Goal: Task Accomplishment & Management: Manage account settings

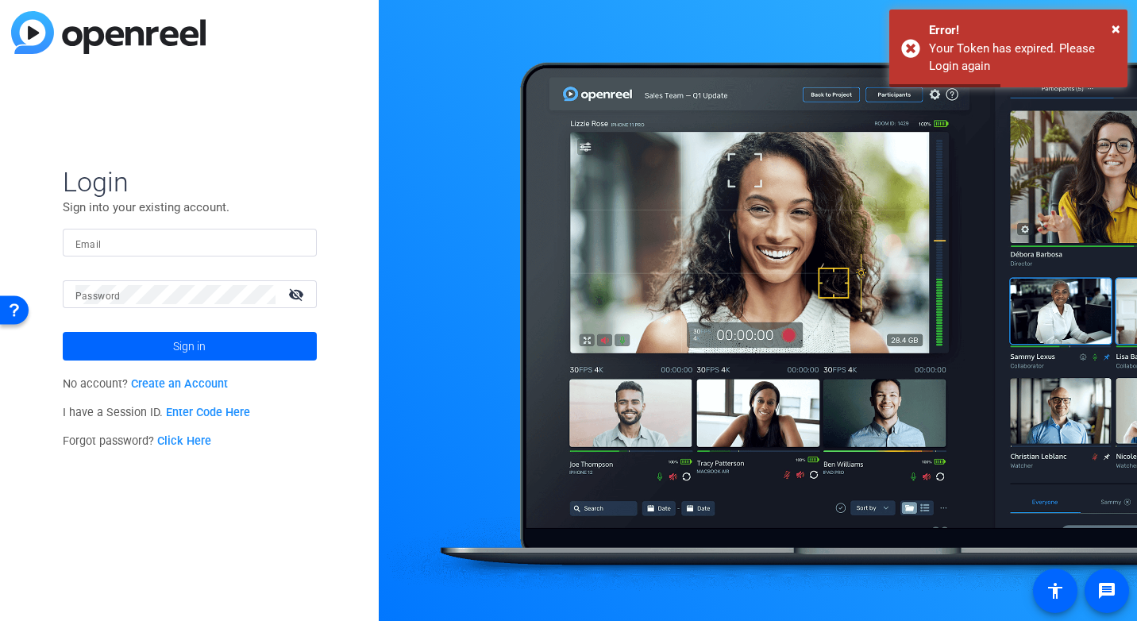
click at [172, 245] on input "Email" at bounding box center [189, 242] width 229 height 19
type input "[PERSON_NAME][EMAIL_ADDRESS][PERSON_NAME][DOMAIN_NAME]"
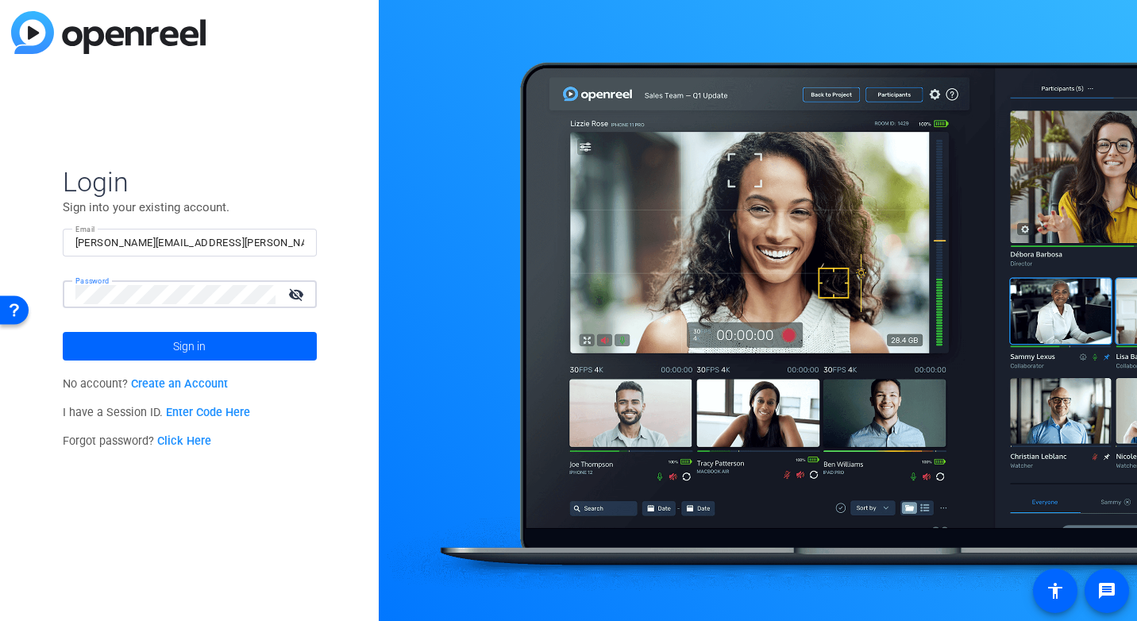
click at [63, 332] on button "Sign in" at bounding box center [190, 346] width 254 height 29
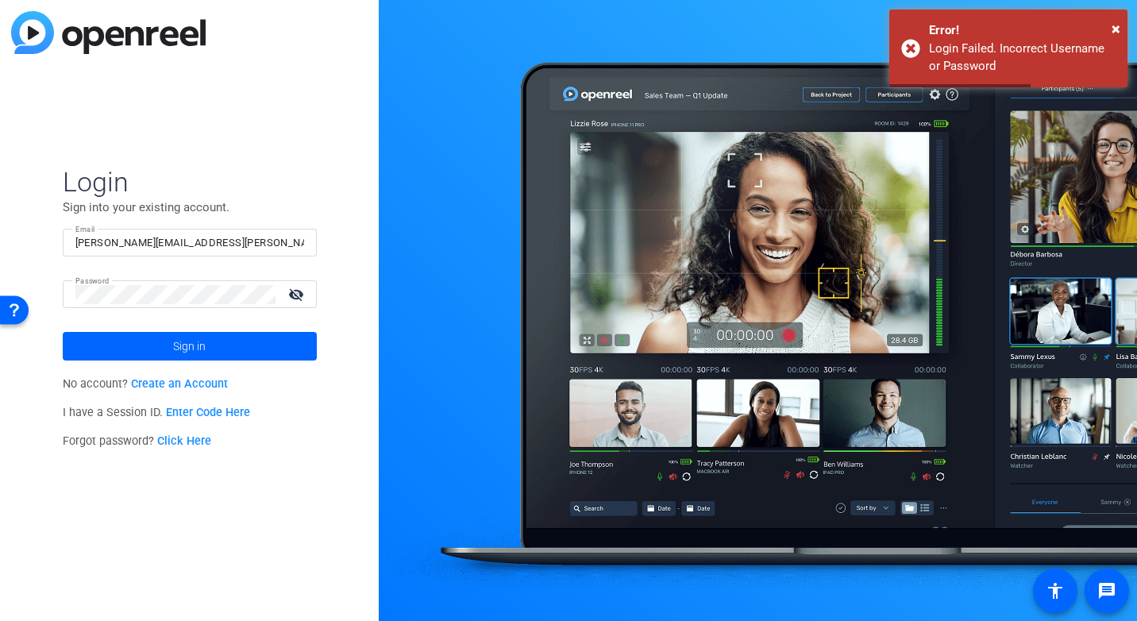
click at [292, 298] on mat-icon "visibility_off" at bounding box center [298, 294] width 38 height 23
click at [63, 332] on button "Sign in" at bounding box center [190, 346] width 254 height 29
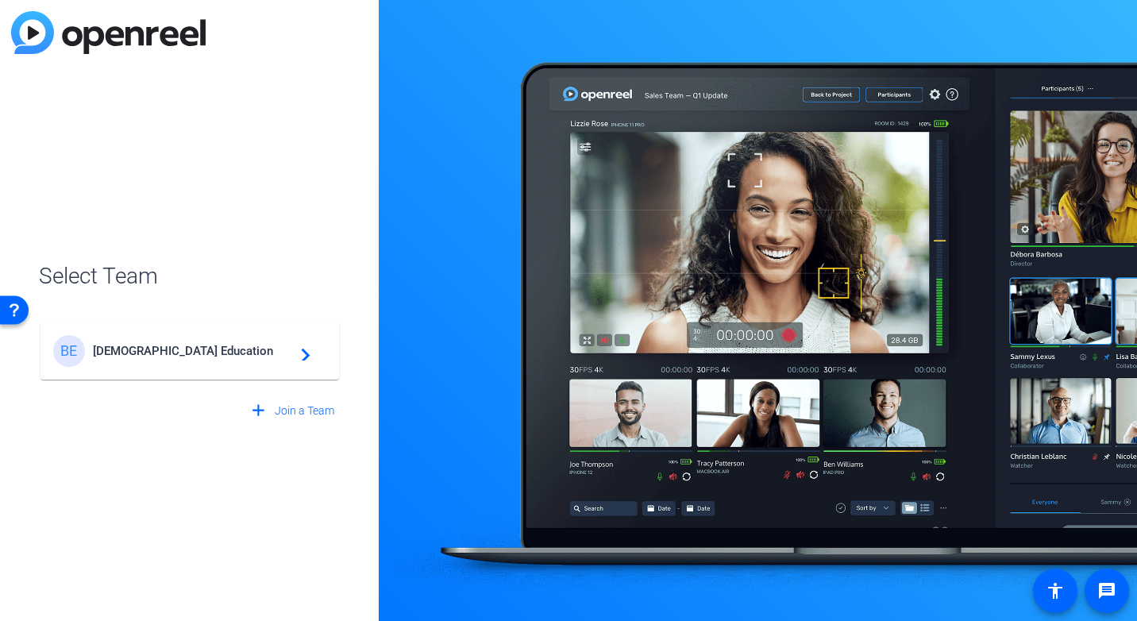
click at [217, 348] on span "[DEMOGRAPHIC_DATA] Education" at bounding box center [192, 351] width 198 height 14
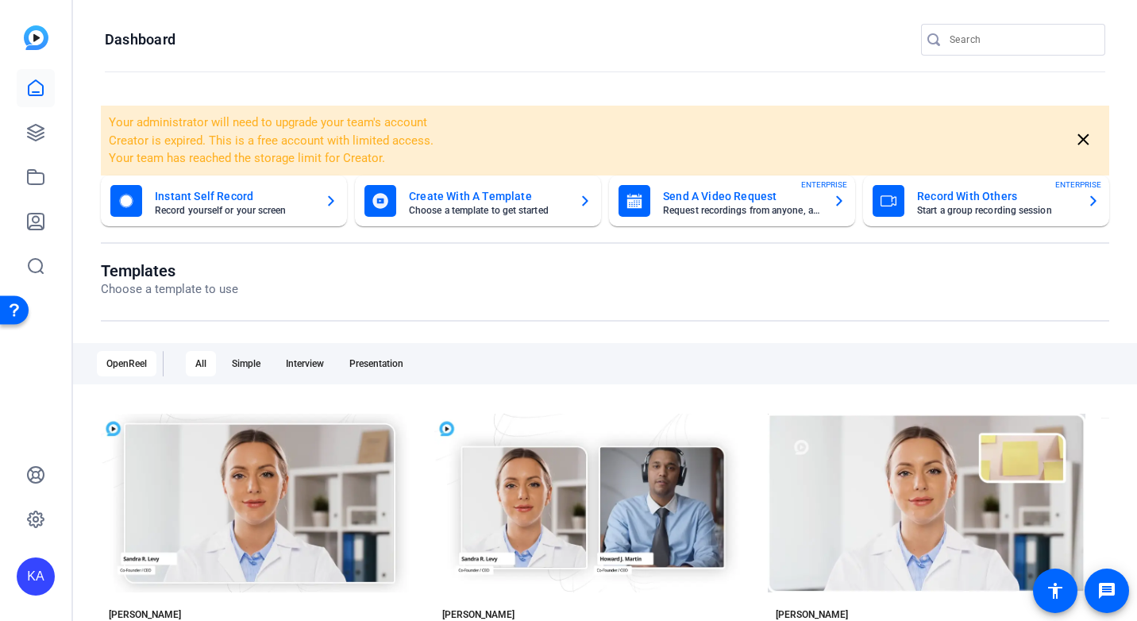
click at [957, 192] on mat-card-title "Record With Others" at bounding box center [995, 196] width 157 height 19
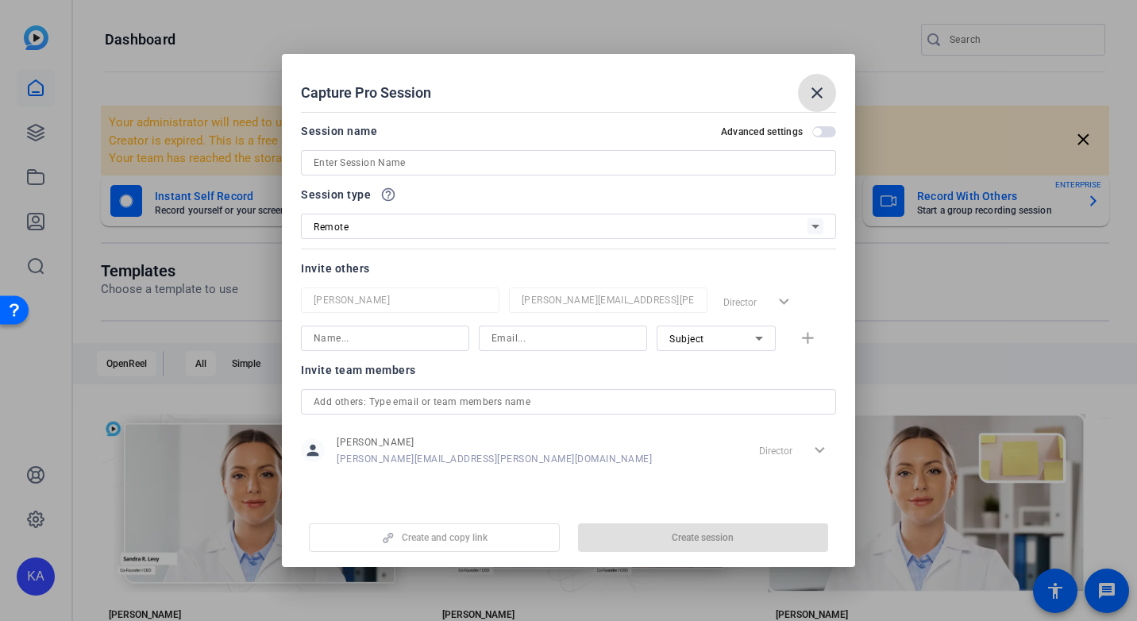
click at [422, 152] on div at bounding box center [569, 162] width 510 height 25
click at [425, 160] on input at bounding box center [569, 162] width 510 height 19
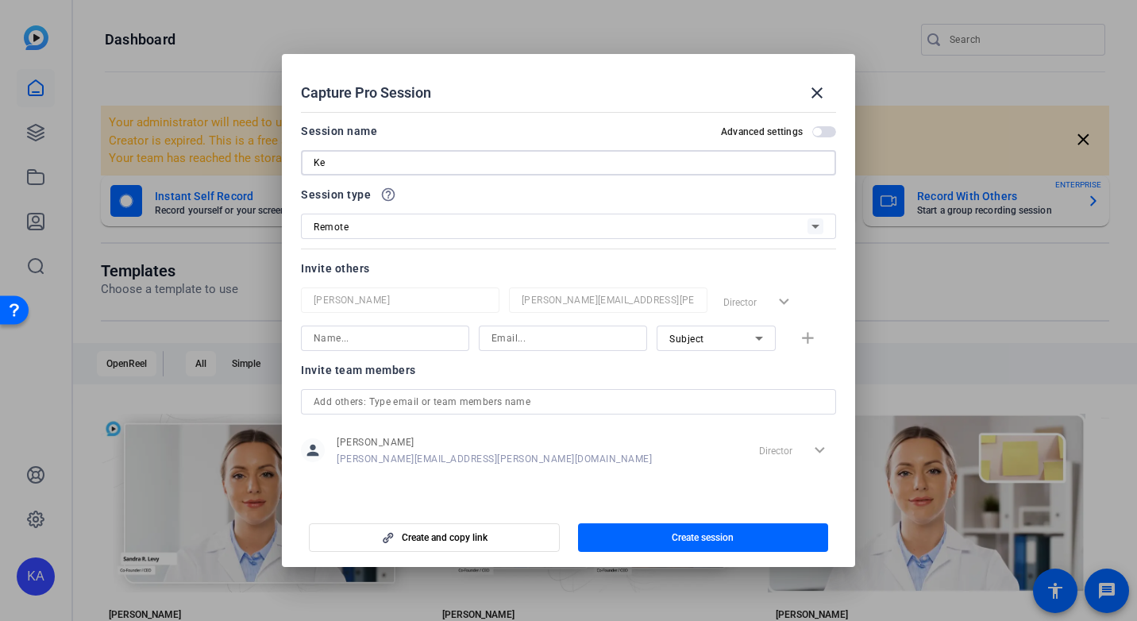
type input "K"
type input "MSU & [PERSON_NAME] Recording"
click at [369, 341] on input at bounding box center [385, 338] width 143 height 19
type input "z"
type input "[PERSON_NAME]"
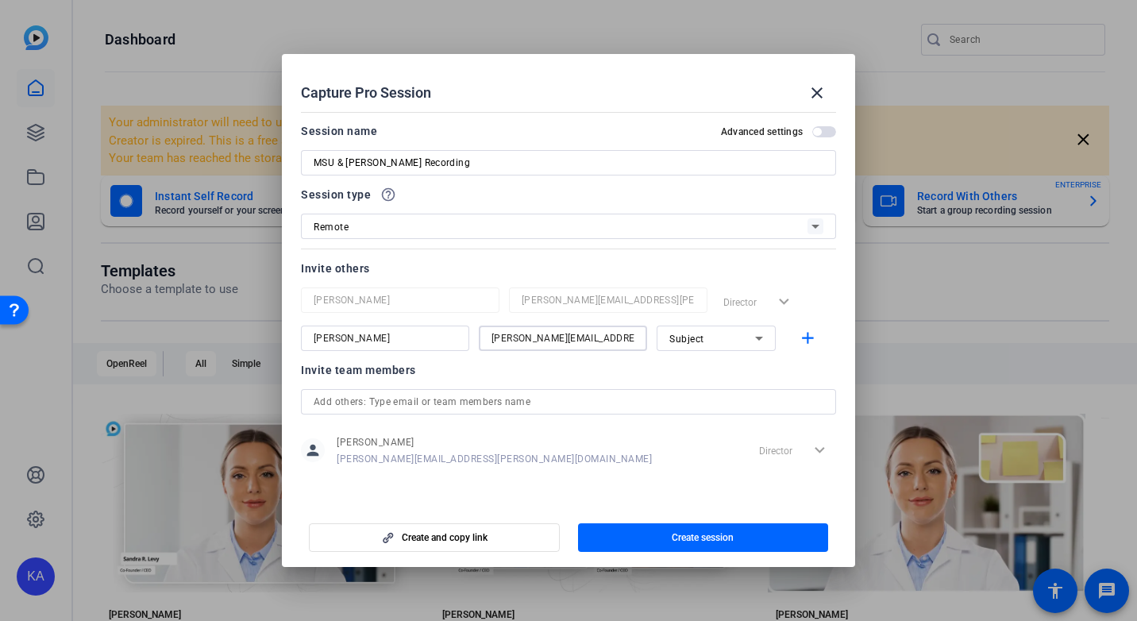
type input "[PERSON_NAME][EMAIL_ADDRESS][PERSON_NAME][DOMAIN_NAME]"
click at [758, 337] on icon at bounding box center [758, 338] width 19 height 19
click at [692, 394] on span "Watcher" at bounding box center [688, 395] width 38 height 19
click at [759, 305] on div "Director expand_more" at bounding box center [776, 301] width 119 height 29
click at [802, 335] on mat-icon "add" at bounding box center [808, 339] width 20 height 20
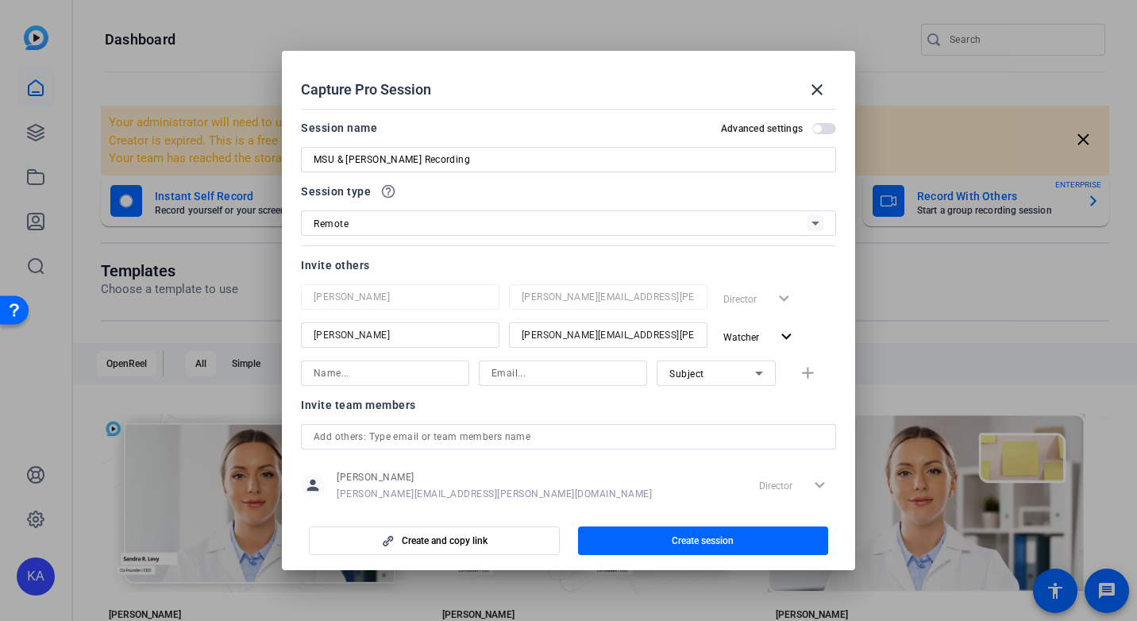
click at [373, 373] on input at bounding box center [385, 373] width 143 height 19
type input "[PERSON_NAME]"
click at [506, 373] on input at bounding box center [562, 373] width 143 height 19
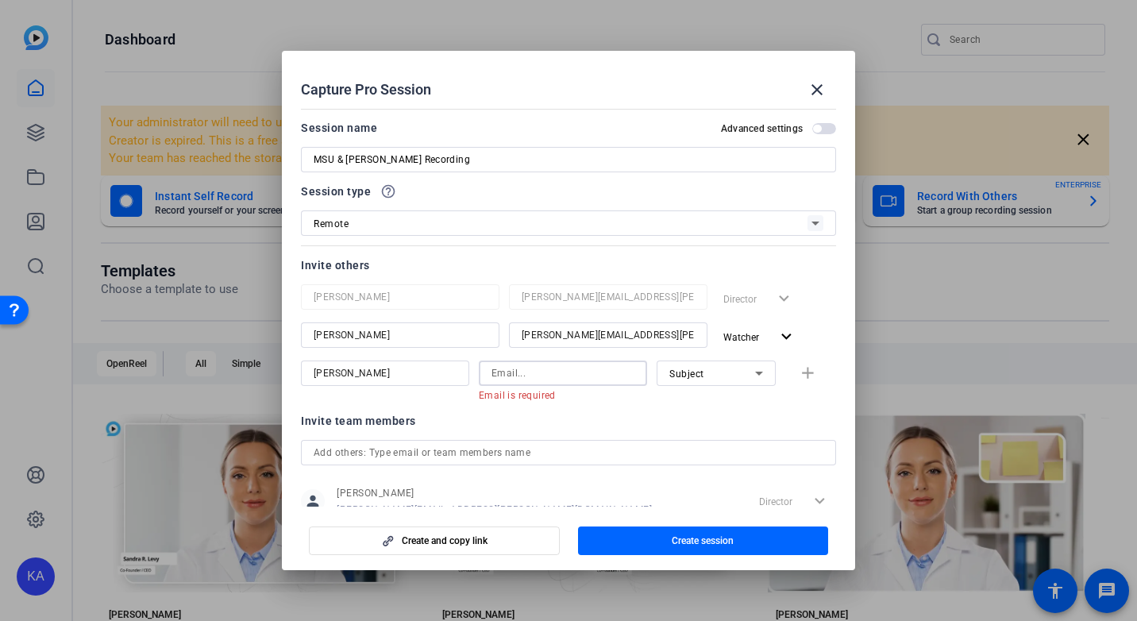
paste input "mailto:[PERSON_NAME][EMAIL_ADDRESS][DOMAIN_NAME]"
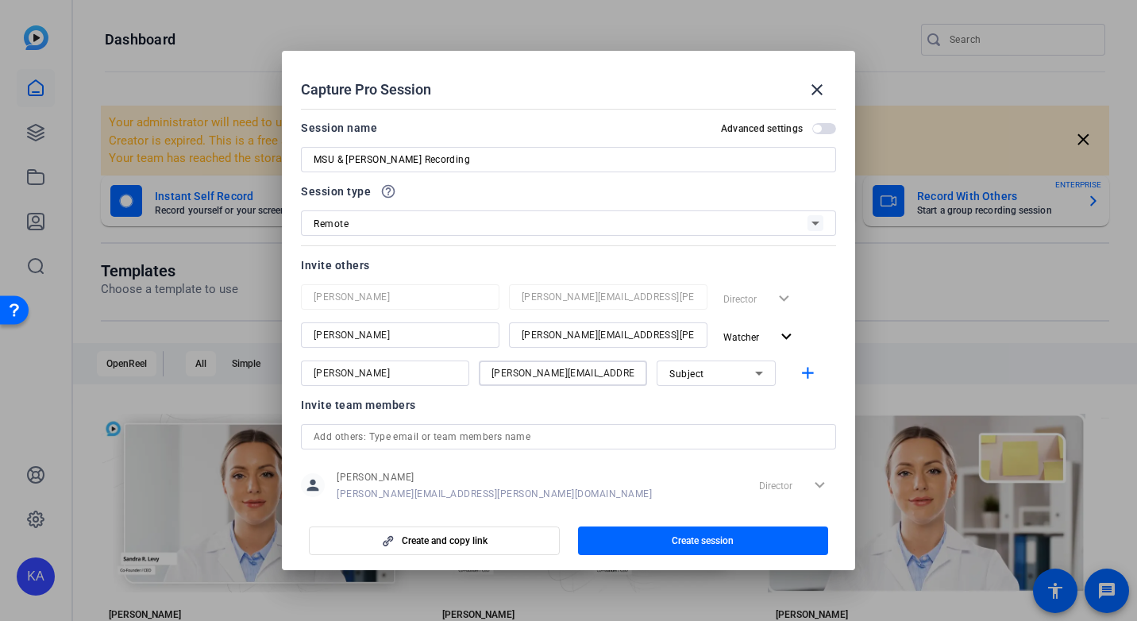
type input "[PERSON_NAME][EMAIL_ADDRESS][DOMAIN_NAME]"
click at [757, 374] on icon at bounding box center [758, 373] width 19 height 19
click at [691, 458] on span "Subject" at bounding box center [682, 455] width 34 height 19
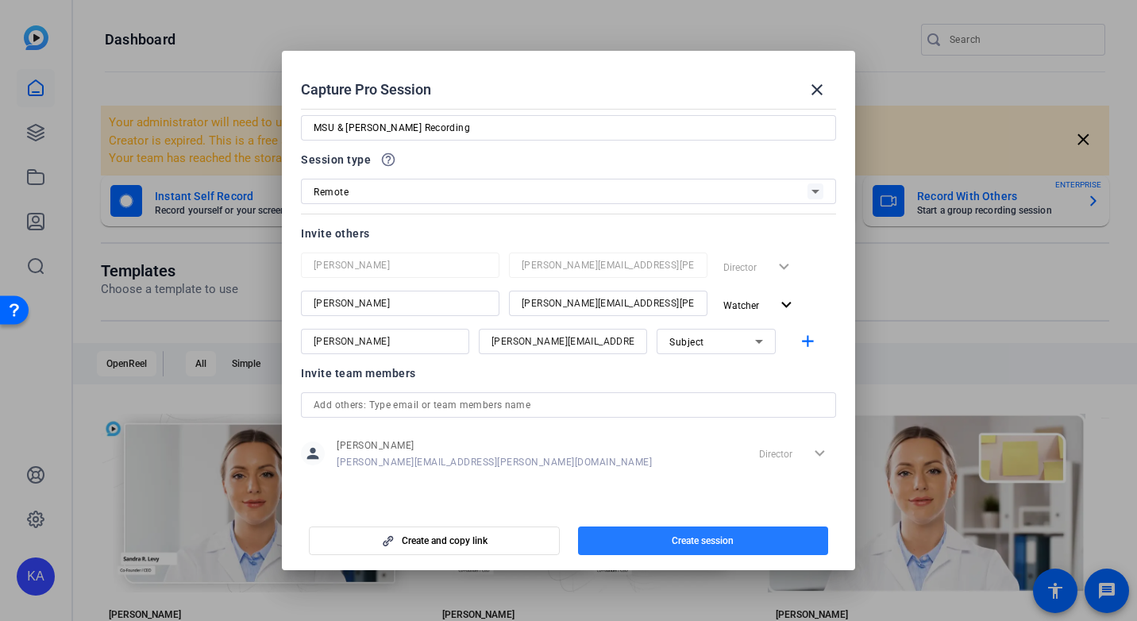
click at [740, 534] on span "button" at bounding box center [703, 541] width 251 height 38
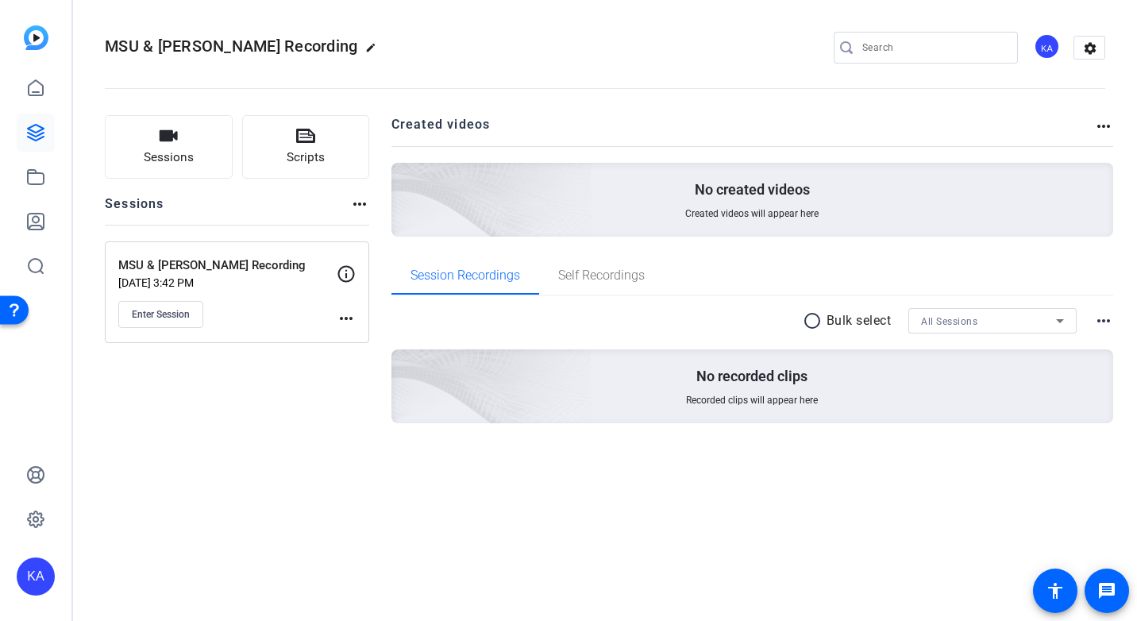
click at [296, 284] on p "[DATE] 3:42 PM" at bounding box center [227, 282] width 218 height 13
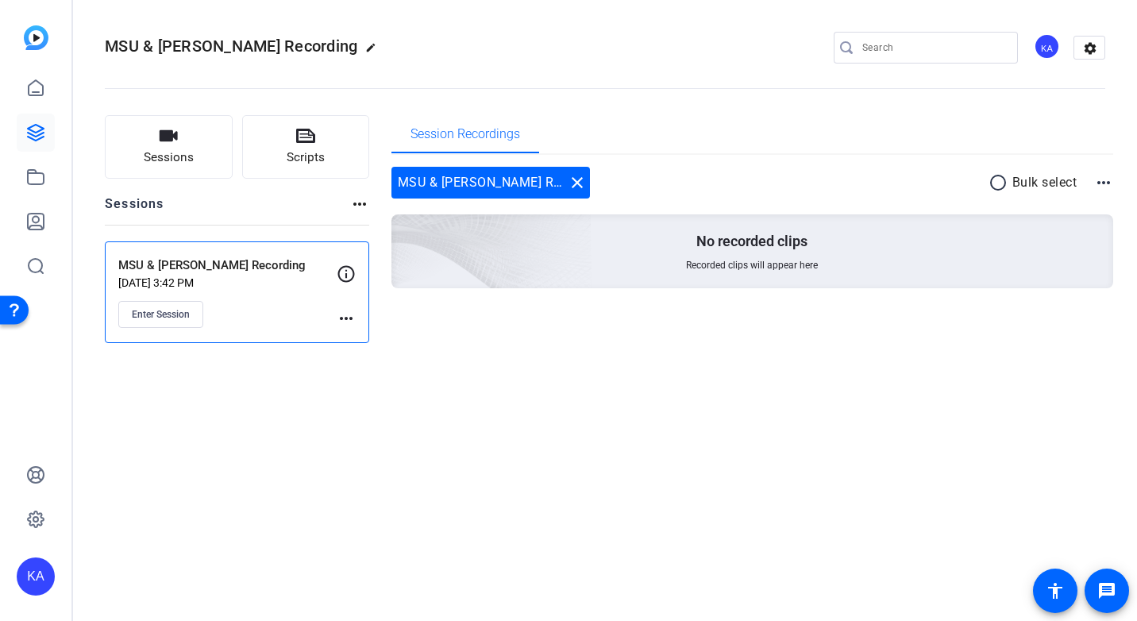
click at [342, 318] on mat-icon "more_horiz" at bounding box center [346, 318] width 19 height 19
click at [357, 342] on span "Edit Session" at bounding box center [385, 341] width 72 height 19
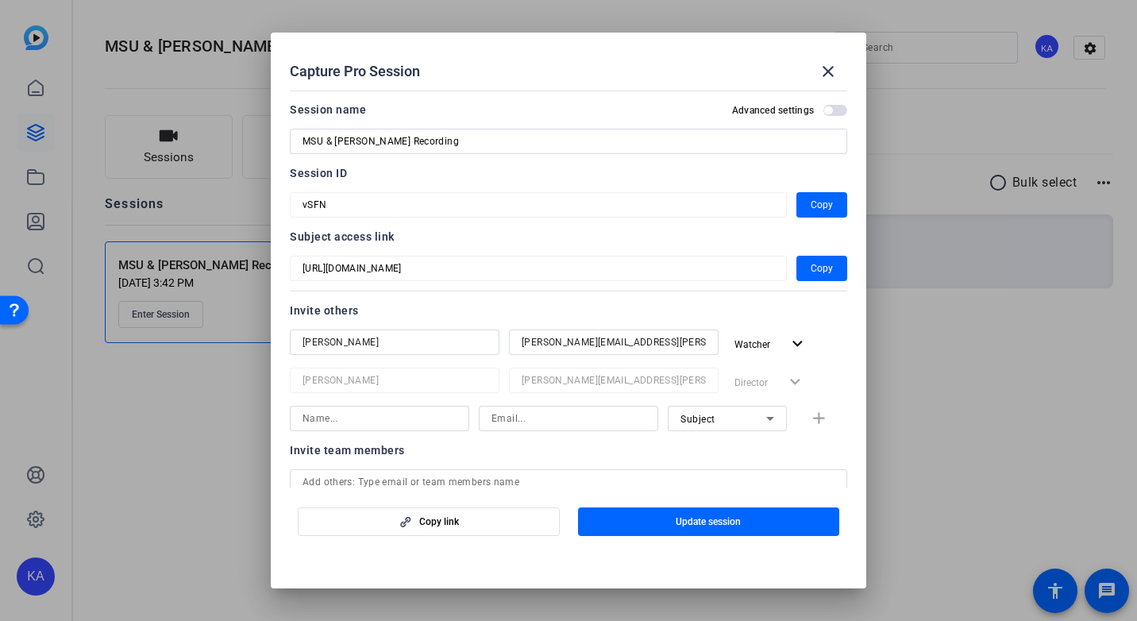
click at [831, 113] on span "button" at bounding box center [835, 110] width 24 height 11
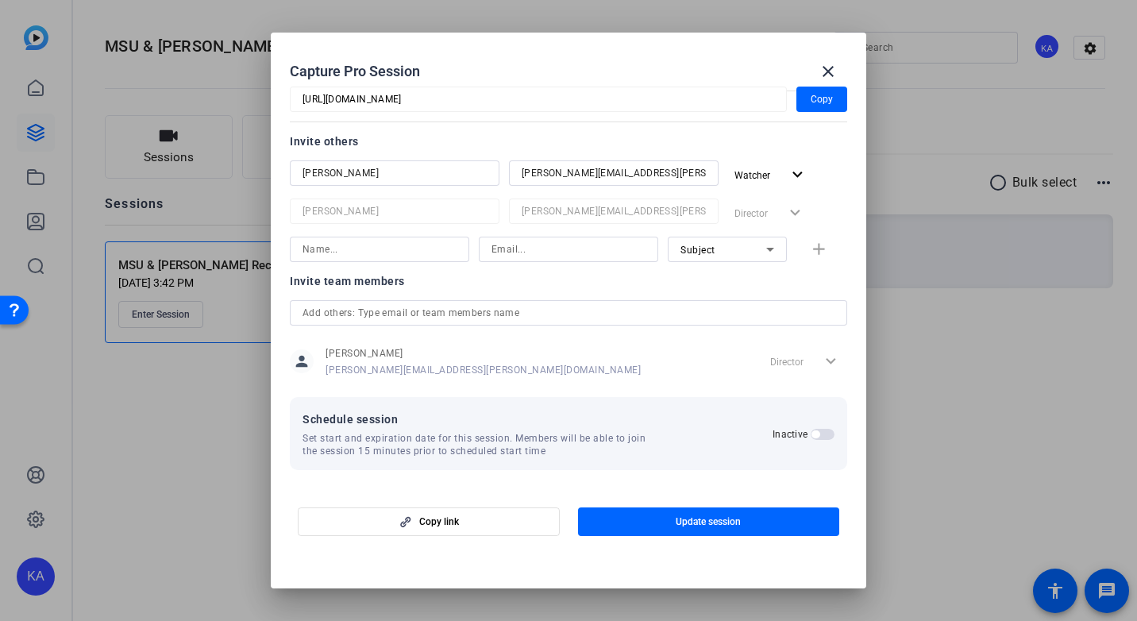
click at [637, 452] on span "Set start and expiration date for this session. Members will be able to join th…" at bounding box center [478, 444] width 352 height 25
click at [821, 435] on span "button" at bounding box center [822, 434] width 24 height 11
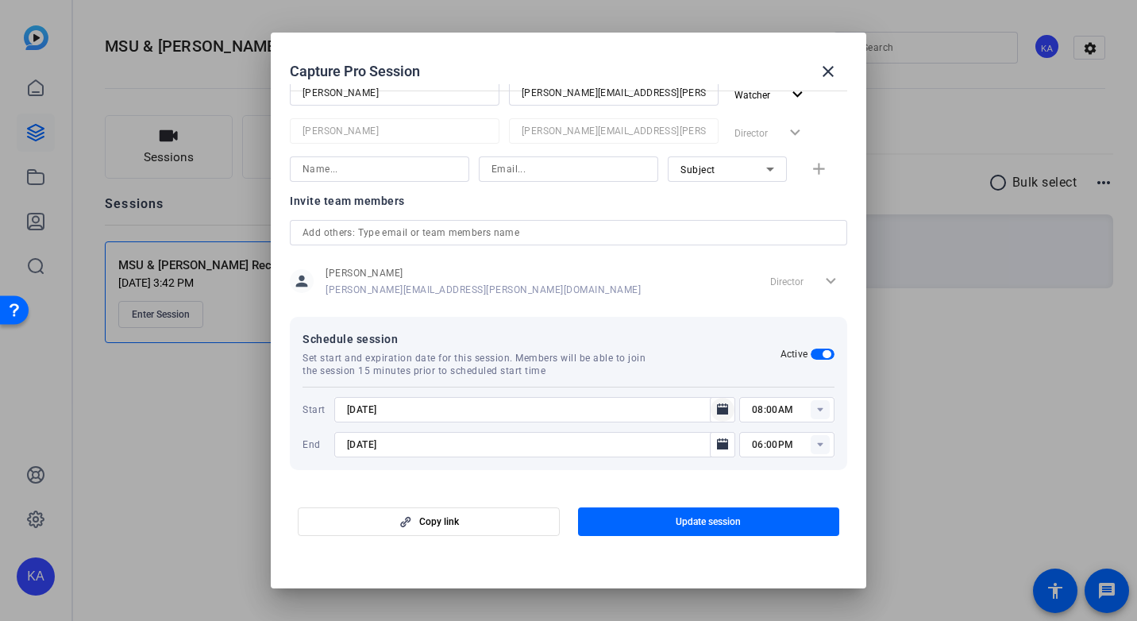
click at [717, 411] on icon "Open calendar" at bounding box center [722, 408] width 11 height 11
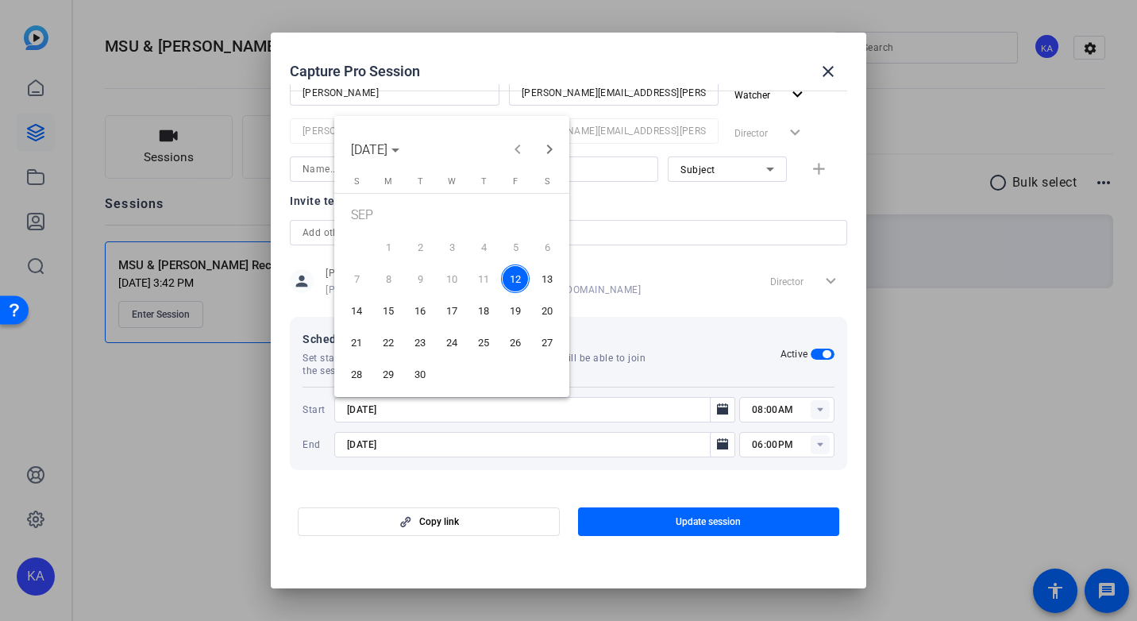
click at [518, 309] on span "19" at bounding box center [515, 310] width 29 height 29
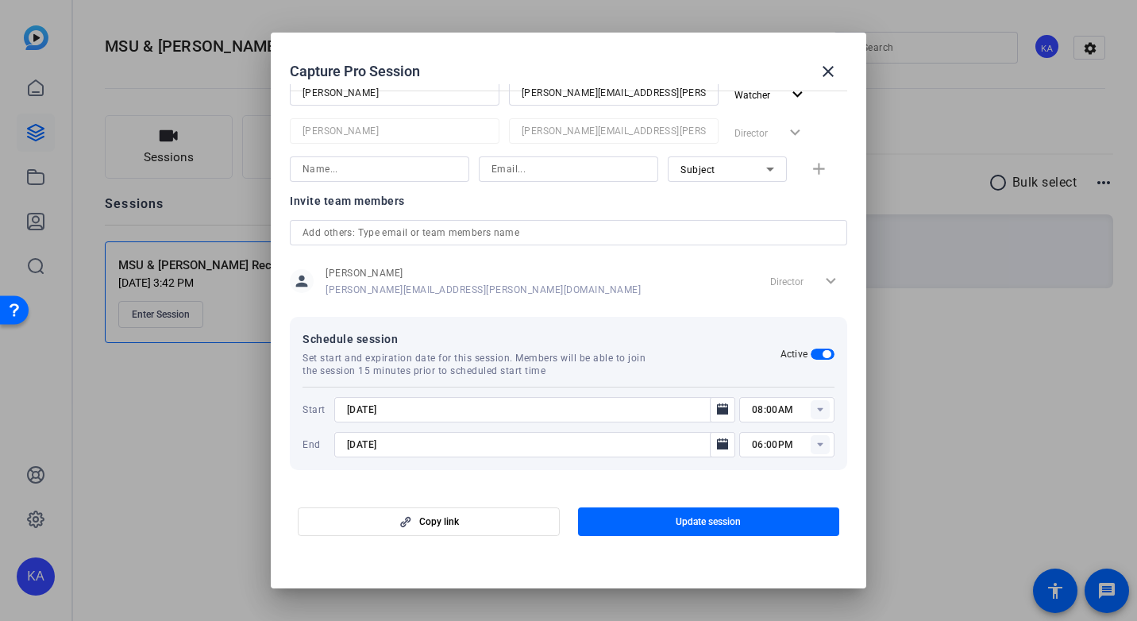
type input "[DATE]"
click at [817, 408] on icon at bounding box center [820, 410] width 6 height 4
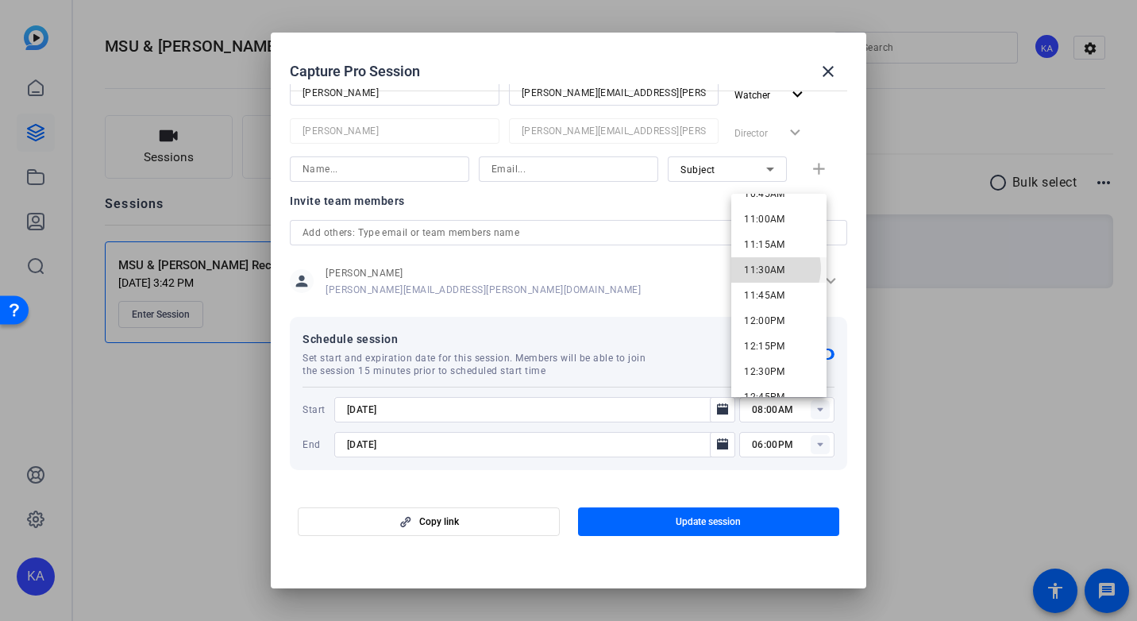
click at [772, 268] on span "11:30AM" at bounding box center [764, 269] width 41 height 11
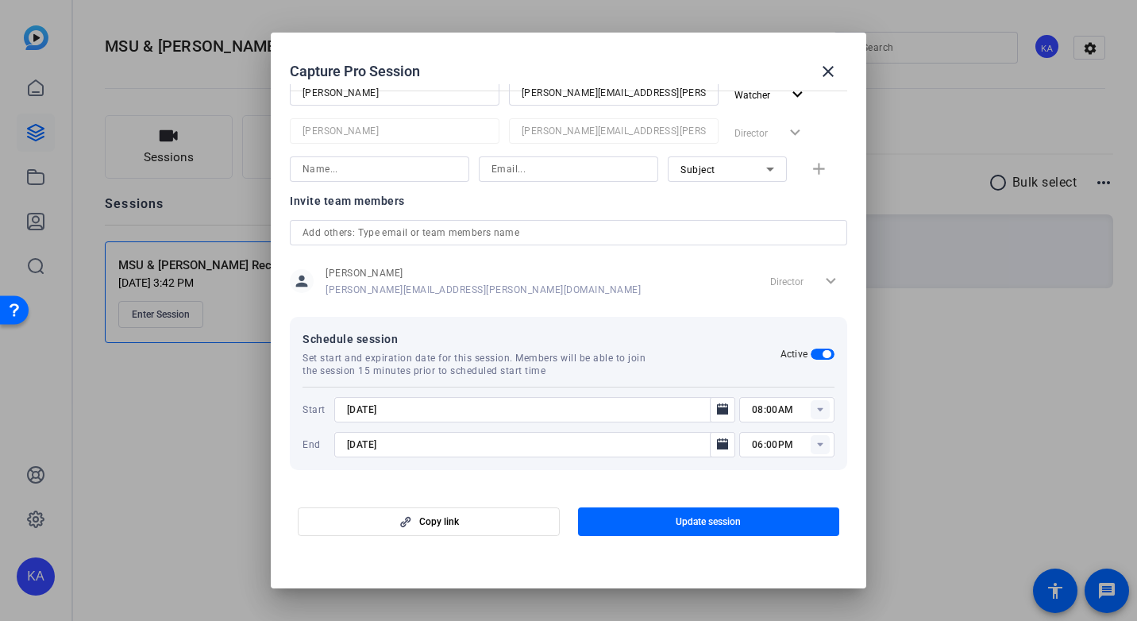
type input "11:30AM"
click at [817, 444] on icon at bounding box center [820, 445] width 6 height 4
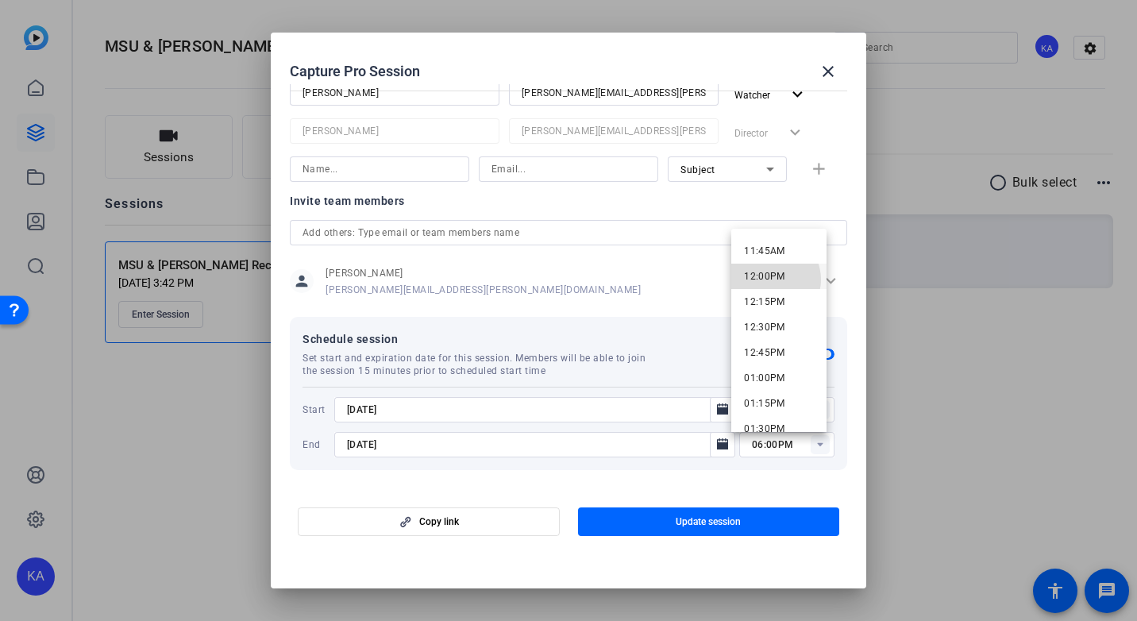
click at [769, 279] on span "12:00PM" at bounding box center [764, 276] width 41 height 11
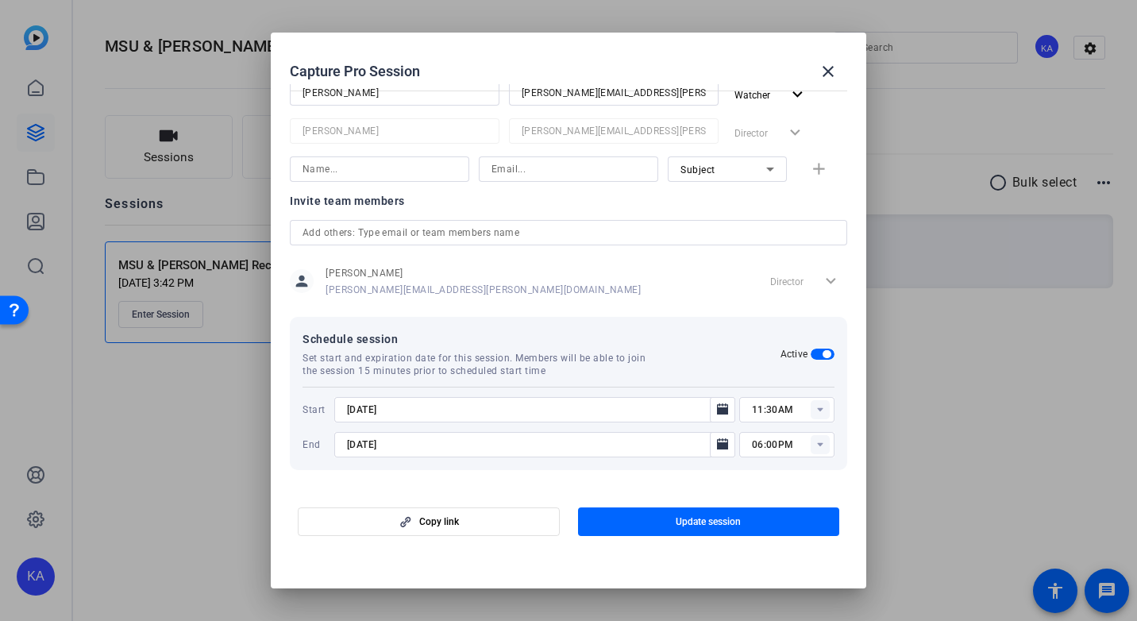
type input "12:00PM"
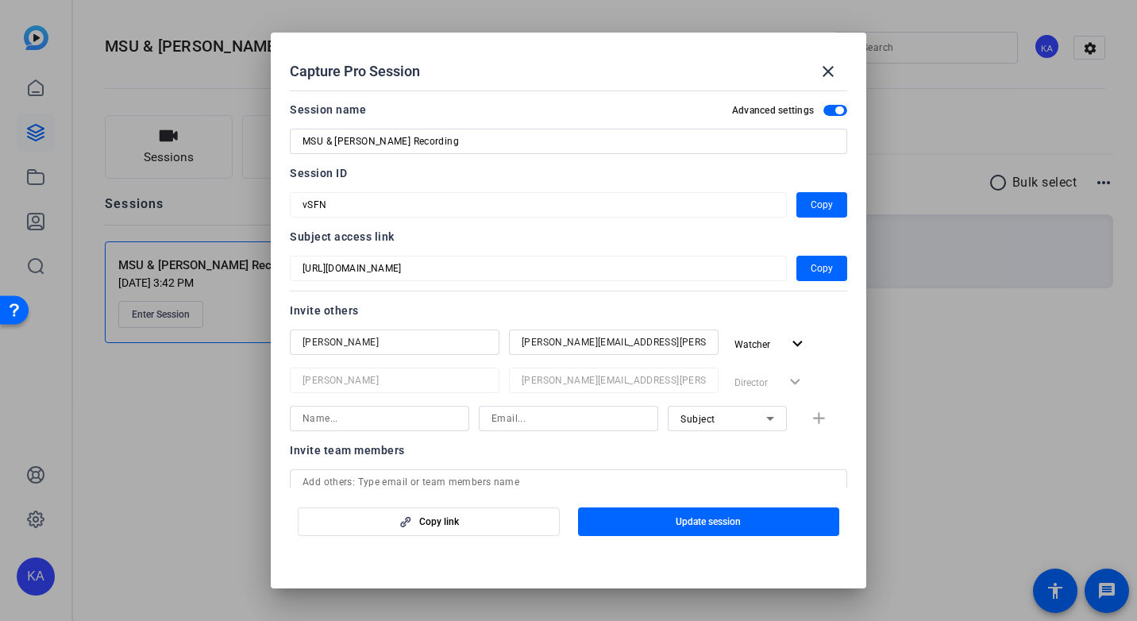
scroll to position [79, 0]
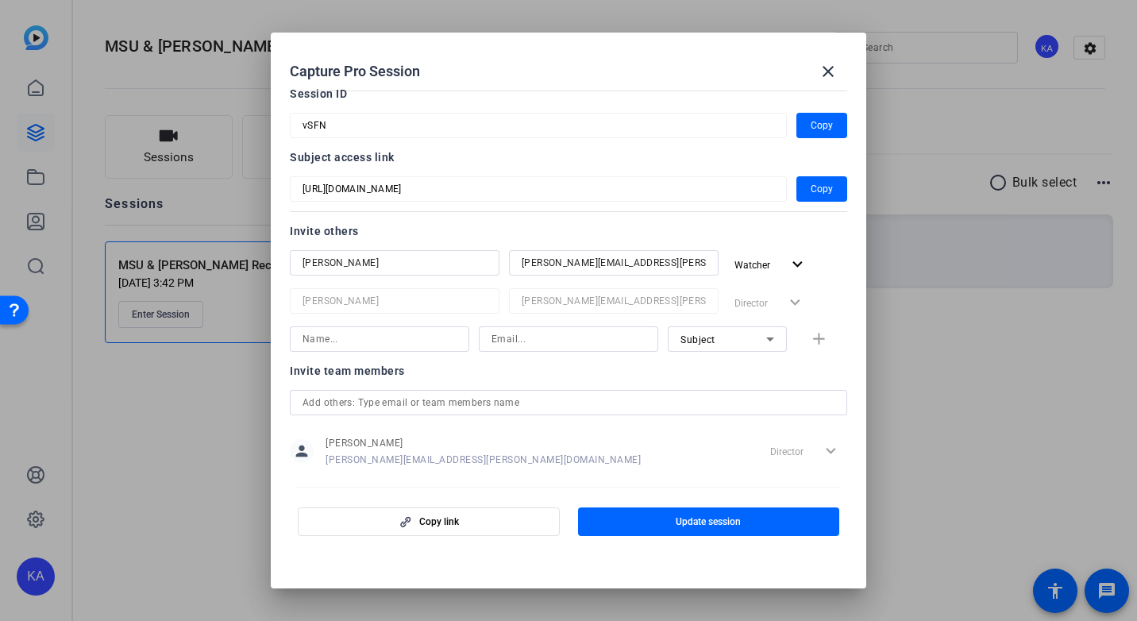
click at [364, 350] on div at bounding box center [379, 338] width 154 height 25
click at [362, 342] on input at bounding box center [379, 338] width 154 height 19
type input "[PERSON_NAME]"
paste input "mailto:[PERSON_NAME][EMAIL_ADDRESS][DOMAIN_NAME]"
drag, startPoint x: 508, startPoint y: 337, endPoint x: 516, endPoint y: 342, distance: 9.3
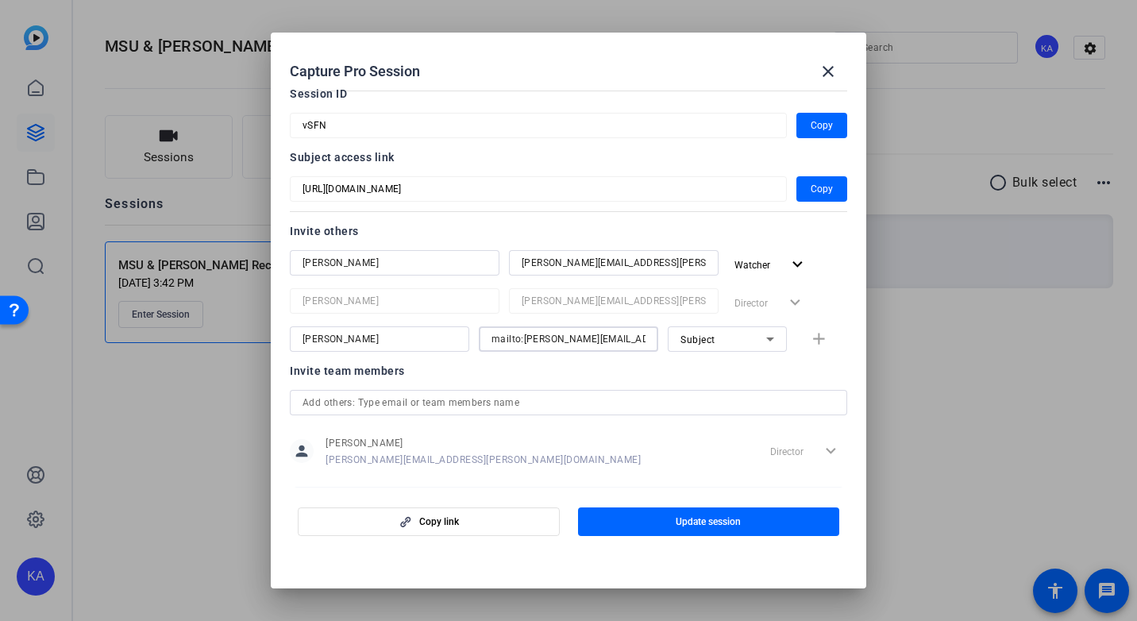
click at [513, 340] on input "mailto:[PERSON_NAME][EMAIL_ADDRESS][DOMAIN_NAME]" at bounding box center [568, 338] width 154 height 19
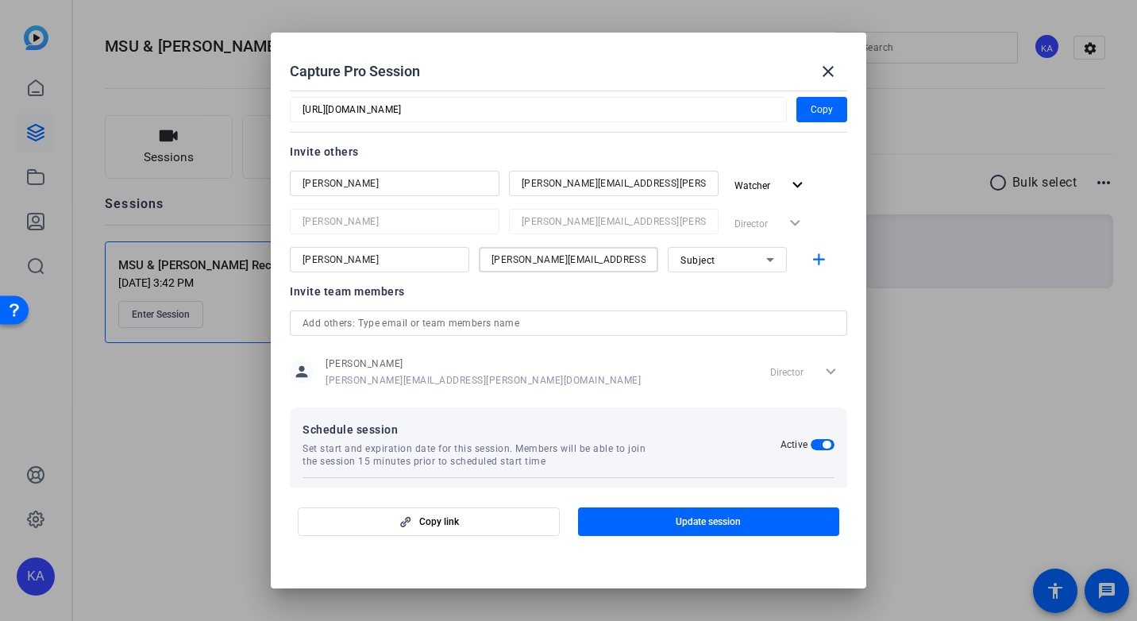
scroll to position [249, 0]
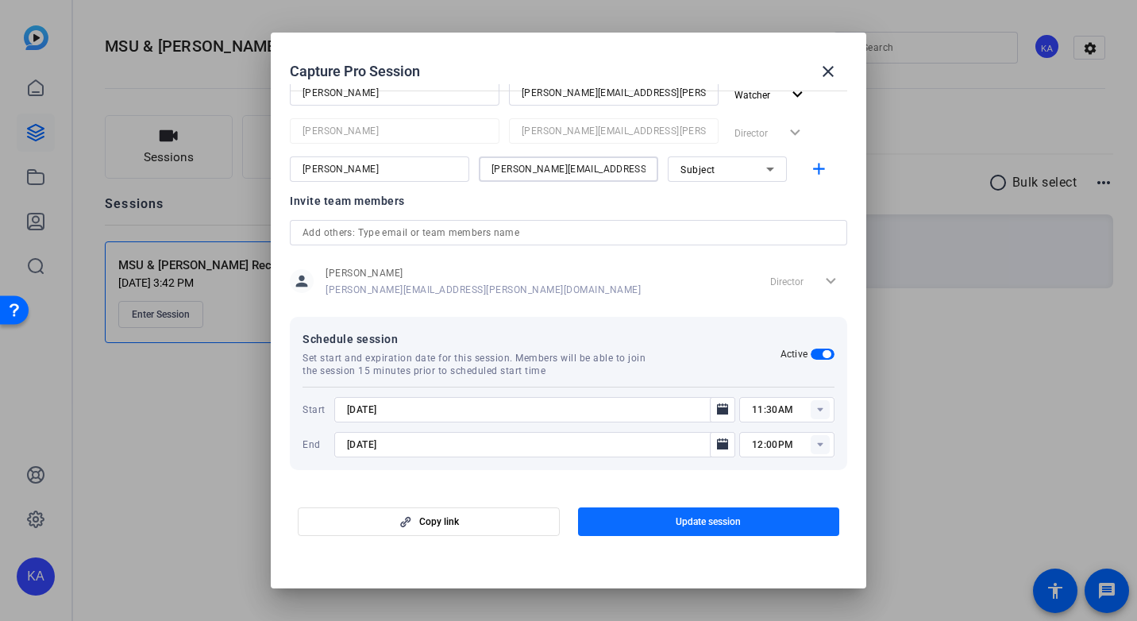
type input "[PERSON_NAME][EMAIL_ADDRESS][DOMAIN_NAME]"
click at [746, 518] on span "button" at bounding box center [709, 521] width 262 height 38
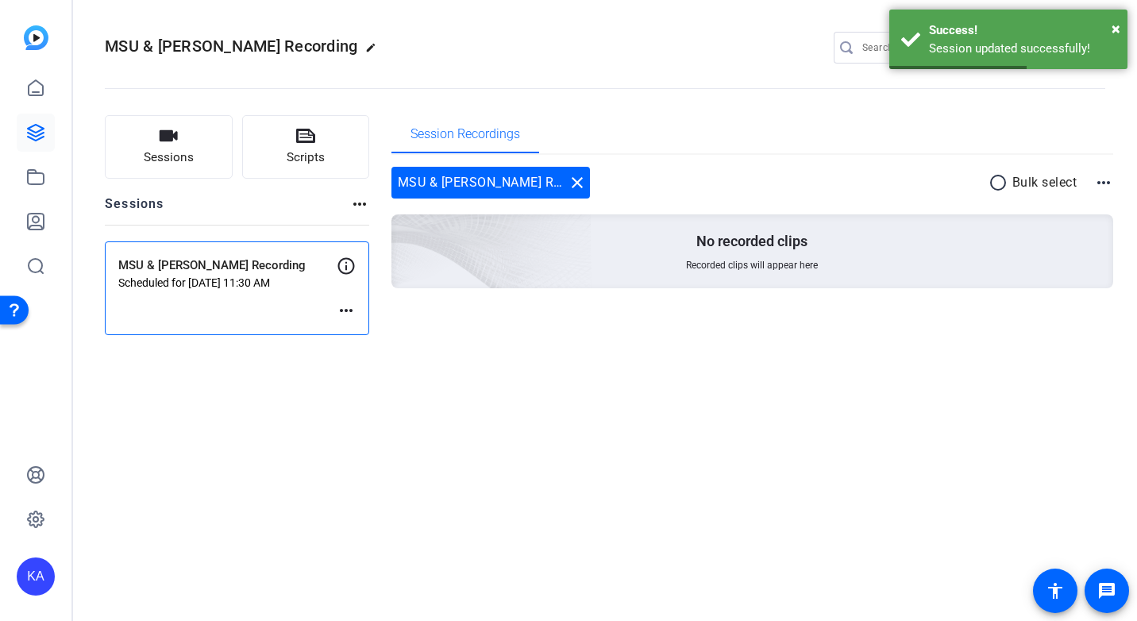
click at [248, 310] on div "MSU & [PERSON_NAME] Recording Scheduled for [DATE] 11:30 AM more_horiz" at bounding box center [237, 288] width 264 height 94
click at [343, 306] on mat-icon "more_horiz" at bounding box center [346, 310] width 19 height 19
click at [363, 328] on span "Edit Session" at bounding box center [385, 334] width 72 height 19
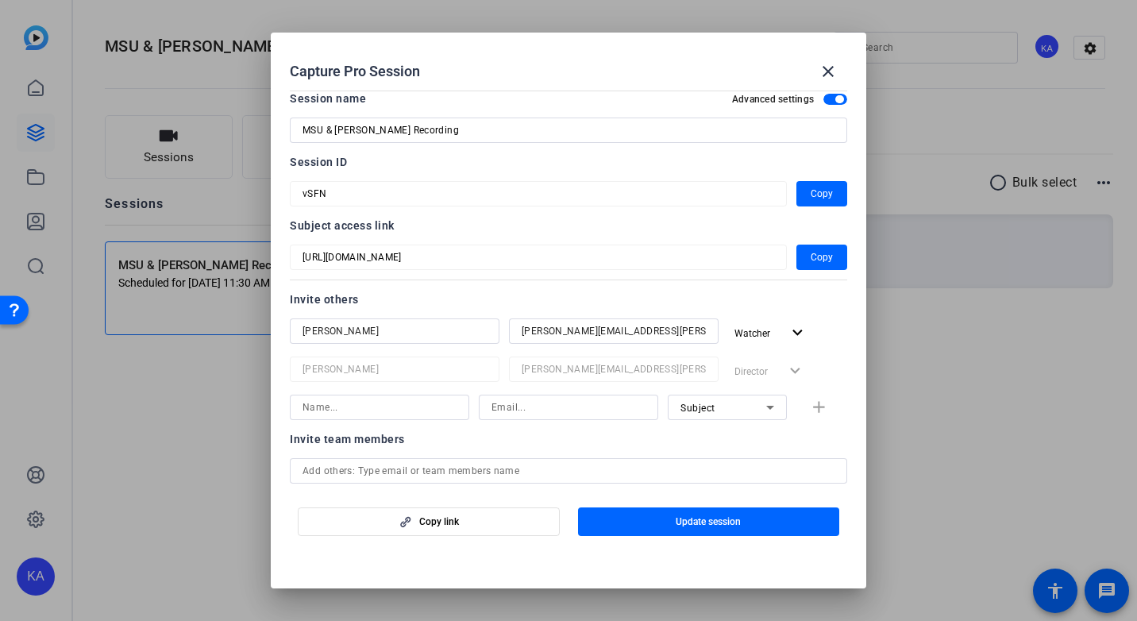
scroll to position [0, 0]
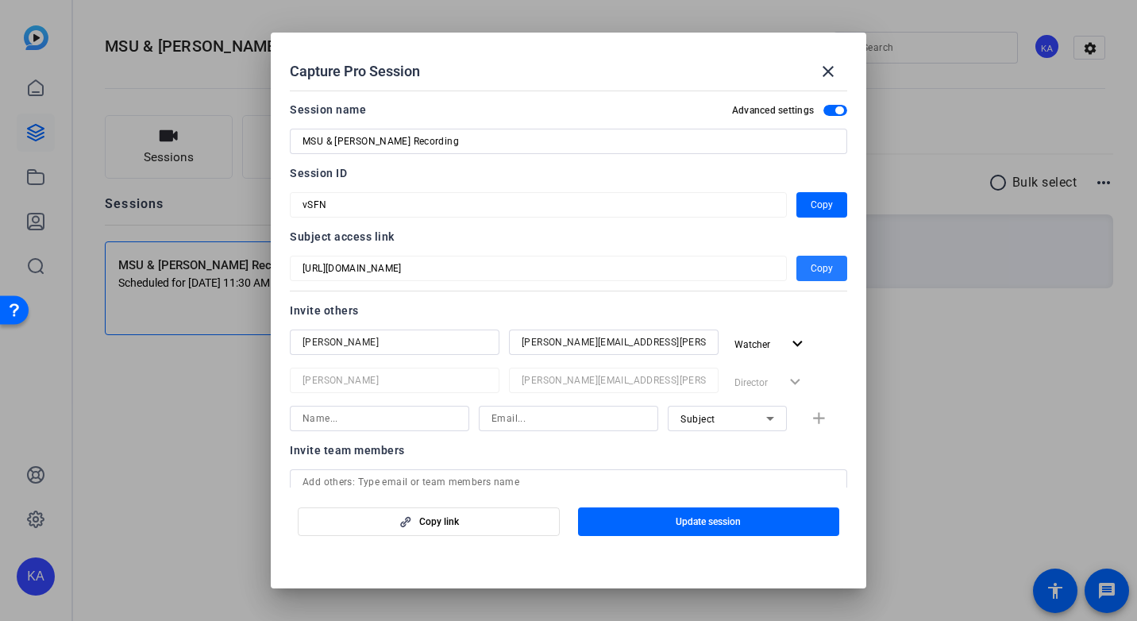
click at [810, 269] on span "Copy" at bounding box center [821, 268] width 22 height 19
click at [807, 420] on div "Subject add" at bounding box center [568, 418] width 557 height 25
click at [810, 416] on div "Subject add" at bounding box center [568, 418] width 557 height 25
click at [823, 74] on mat-icon "close" at bounding box center [827, 71] width 19 height 19
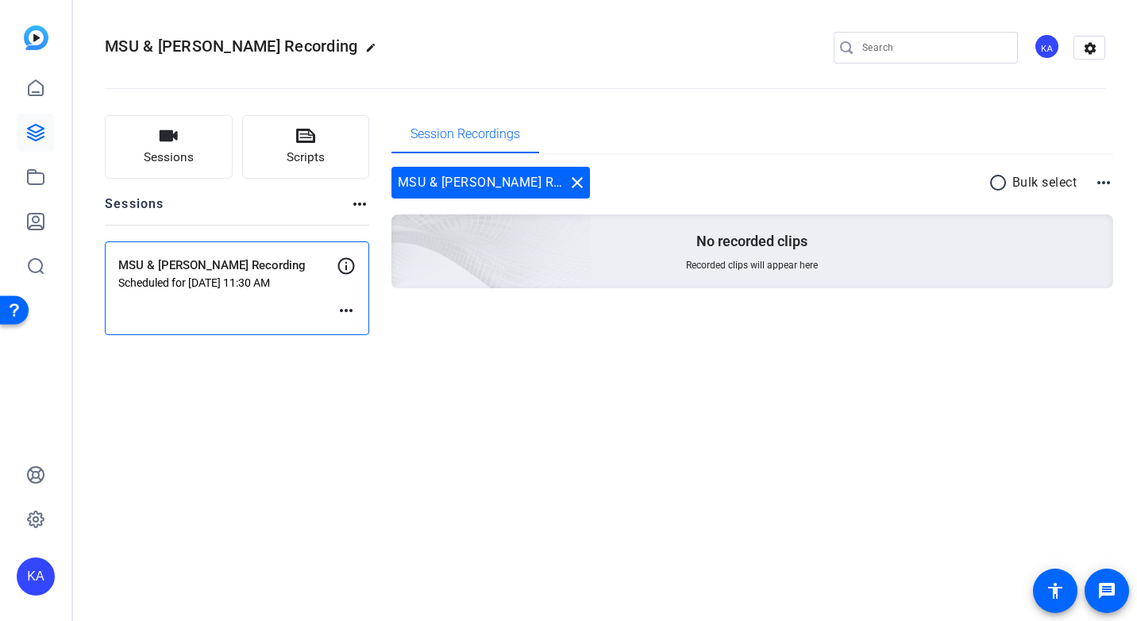
click at [342, 316] on mat-icon "more_horiz" at bounding box center [346, 310] width 19 height 19
click at [356, 325] on span "Edit Session" at bounding box center [385, 334] width 72 height 19
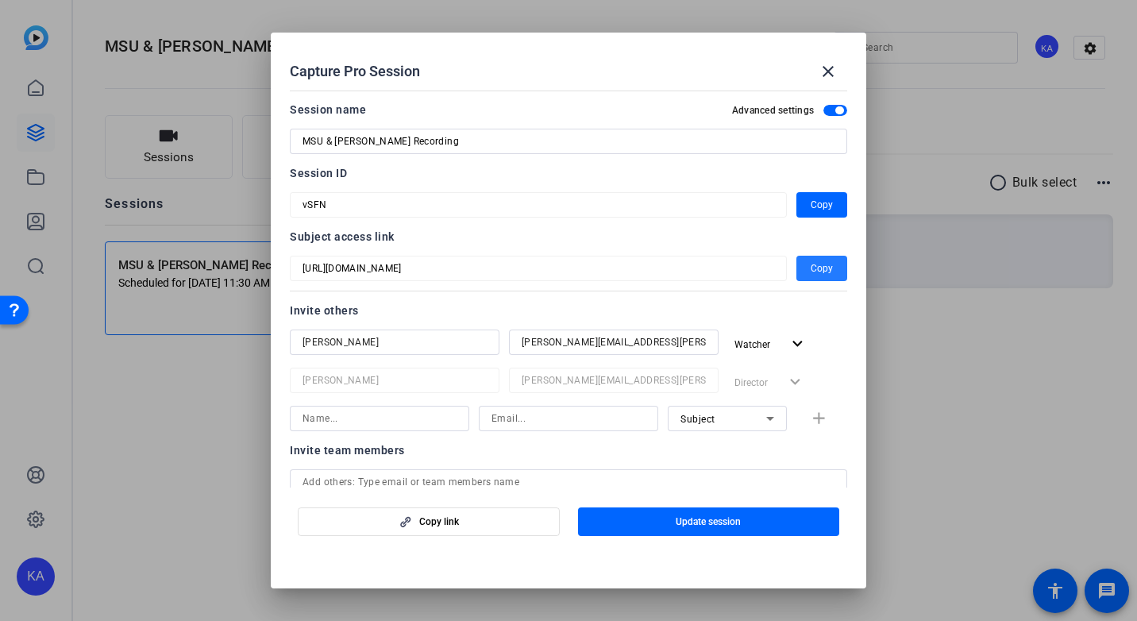
click at [822, 275] on span "Copy" at bounding box center [821, 268] width 22 height 19
click at [810, 204] on span "Copy" at bounding box center [821, 204] width 22 height 19
